Goal: Task Accomplishment & Management: Manage account settings

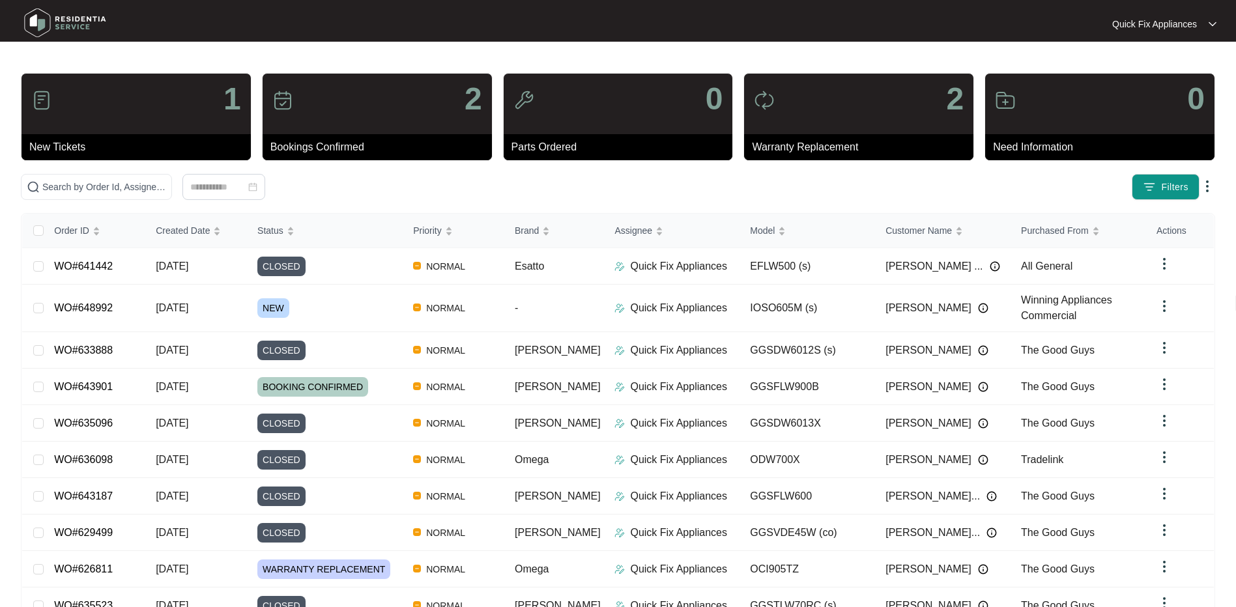
click at [1218, 23] on div "Quick Fix Appliances Quick Fix ..." at bounding box center [1071, 24] width 302 height 13
click at [1214, 23] on img at bounding box center [1213, 24] width 8 height 7
click at [83, 22] on img at bounding box center [65, 22] width 91 height 39
click at [1212, 22] on img at bounding box center [1213, 24] width 8 height 7
click at [1150, 52] on p "Settings" at bounding box center [1175, 46] width 63 height 13
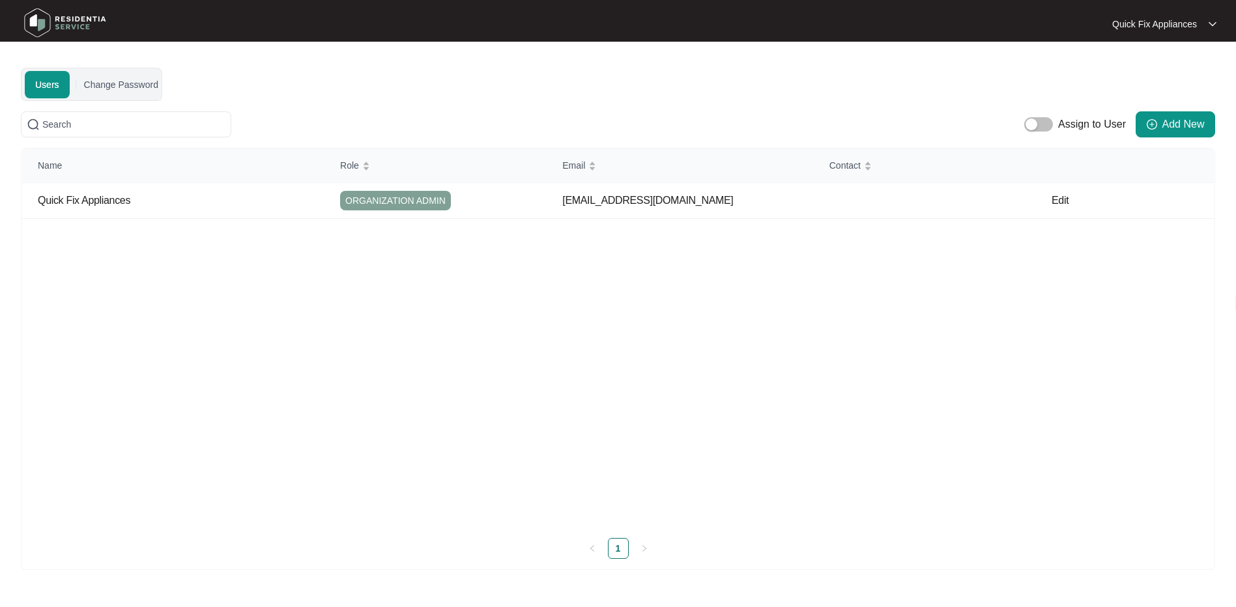
click at [70, 19] on img at bounding box center [65, 22] width 91 height 39
